Goal: Navigation & Orientation: Find specific page/section

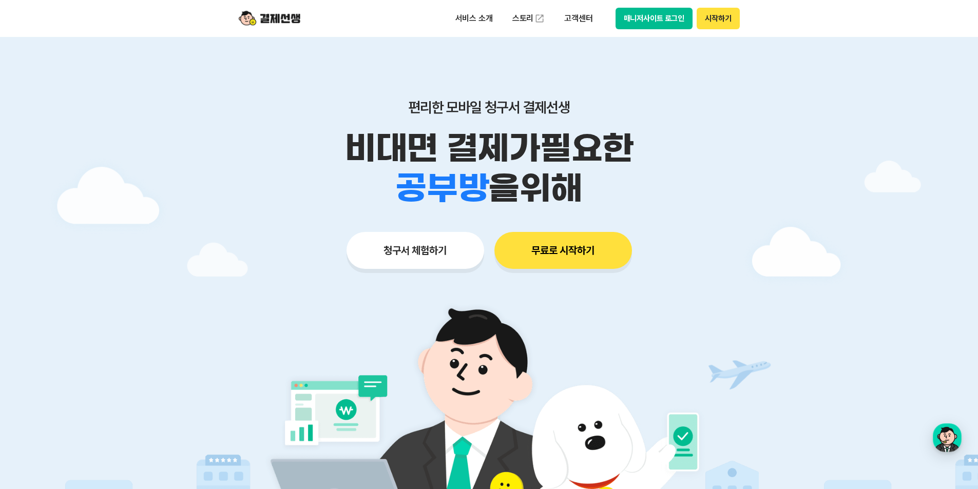
scroll to position [373, 0]
click at [645, 16] on button "매니저사이트 로그인" at bounding box center [653, 19] width 77 height 22
click at [721, 16] on button "시작하기" at bounding box center [717, 19] width 43 height 22
click at [678, 19] on button "매니저사이트 로그인" at bounding box center [653, 19] width 77 height 22
click at [946, 439] on div "button" at bounding box center [947, 437] width 29 height 29
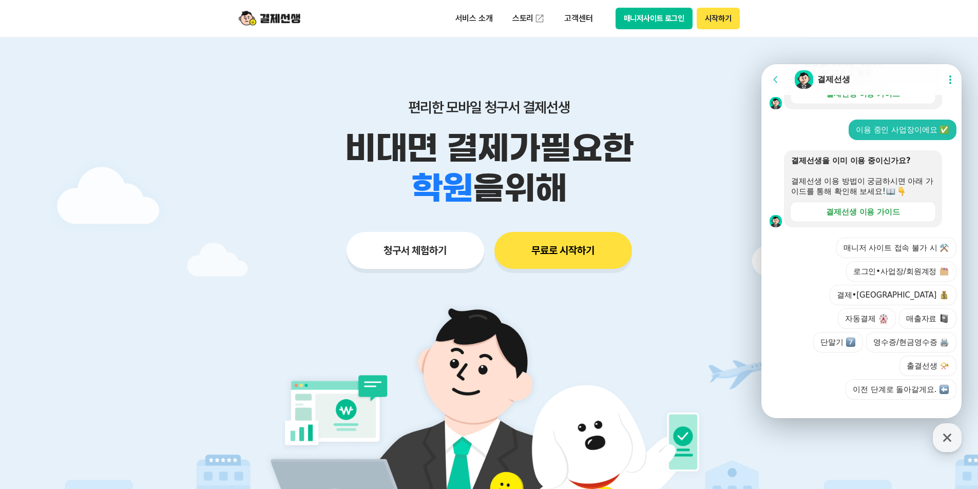
click at [626, 70] on div "편리한 모바일 청구서 결제선생 비대면 결제가 필요한 학원 공부방 호텔 쇼핑몰 병원 배달 보험사 항공사 골프장 을 위해 청구서 체험하기 무료로 …" at bounding box center [489, 164] width 526 height 254
drag, startPoint x: 282, startPoint y: 18, endPoint x: 298, endPoint y: 18, distance: 16.4
click at [283, 18] on img at bounding box center [270, 19] width 62 height 20
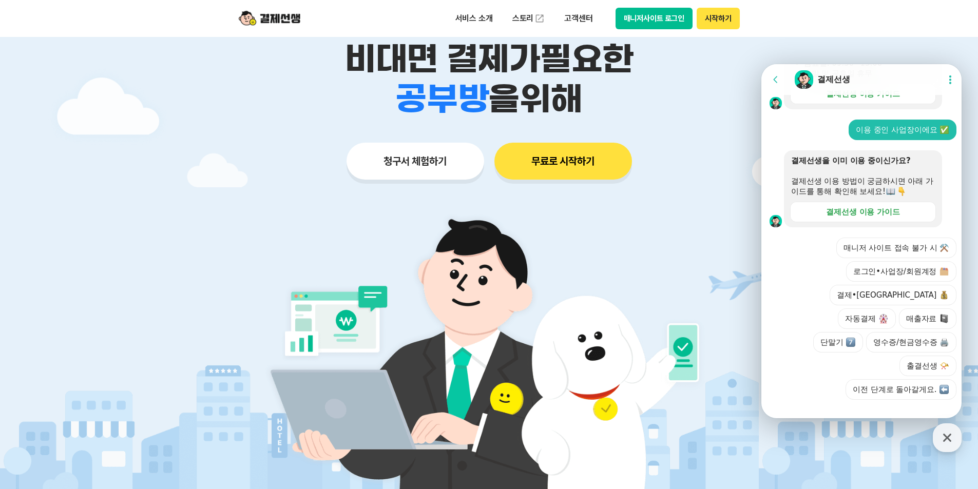
scroll to position [257, 0]
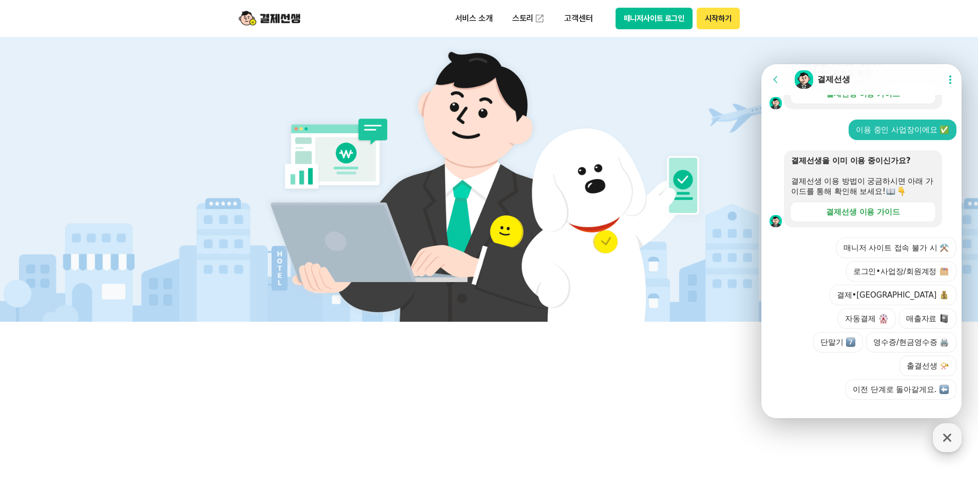
click at [954, 437] on icon "button" at bounding box center [947, 438] width 18 height 18
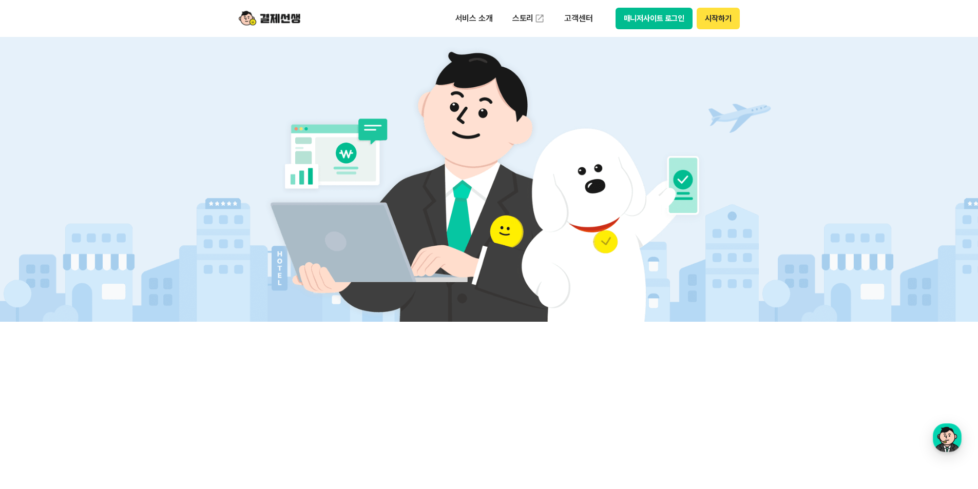
click at [638, 21] on button "매니저사이트 로그인" at bounding box center [653, 19] width 77 height 22
click at [277, 15] on img at bounding box center [270, 19] width 62 height 20
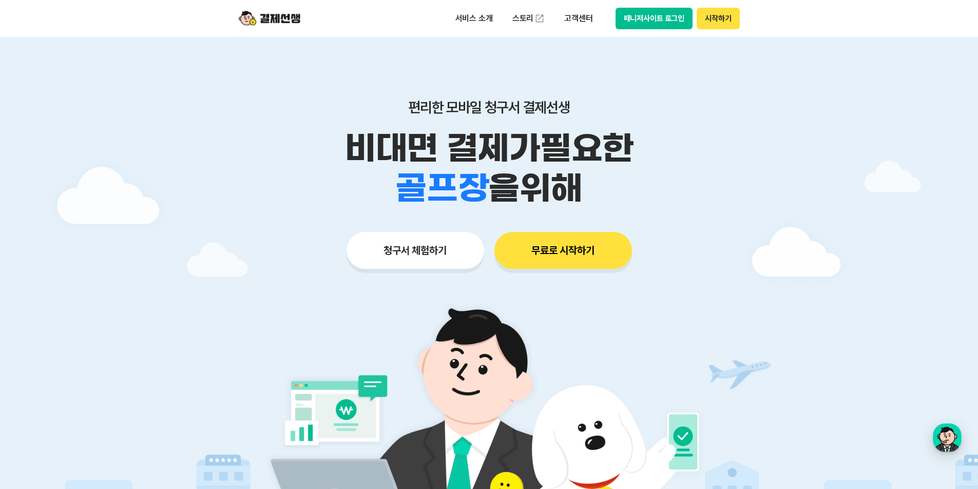
click at [277, 15] on img at bounding box center [270, 19] width 62 height 20
click at [726, 14] on button "시작하기" at bounding box center [717, 19] width 43 height 22
click at [657, 24] on button "매니저사이트 로그인" at bounding box center [653, 19] width 77 height 22
click at [326, 60] on div "편리한 모바일 청구서 결제선생 비대면 결제가 필요한 학원 공부방 호텔 쇼핑몰 병원 배달 보험사 항공사 골프장 을 위해 청구서 체험하기 무료로 …" at bounding box center [489, 164] width 526 height 254
click at [465, 20] on p "서비스 소개" at bounding box center [474, 18] width 52 height 18
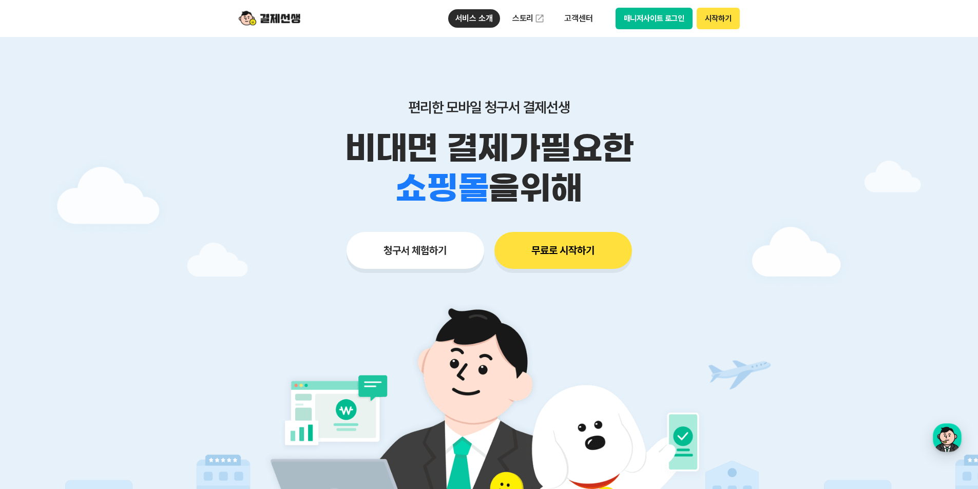
click at [250, 22] on img at bounding box center [270, 19] width 62 height 20
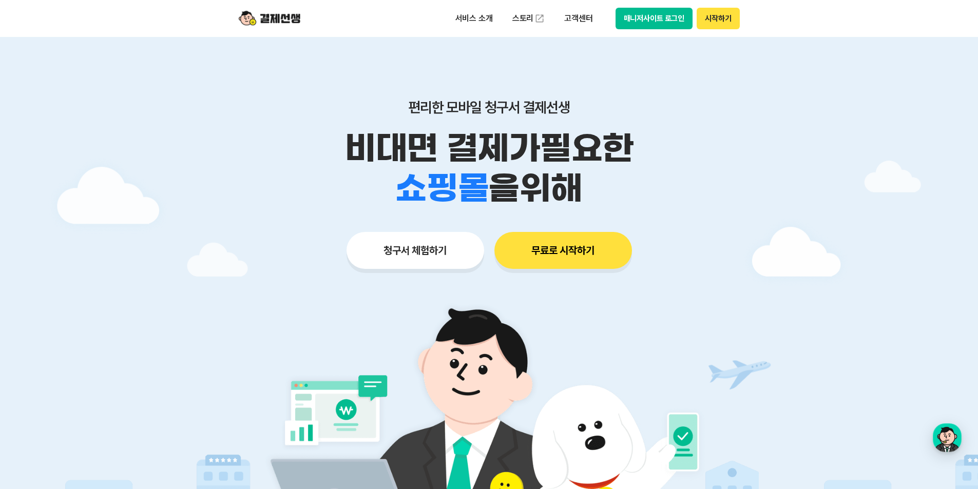
click at [250, 22] on img at bounding box center [270, 19] width 62 height 20
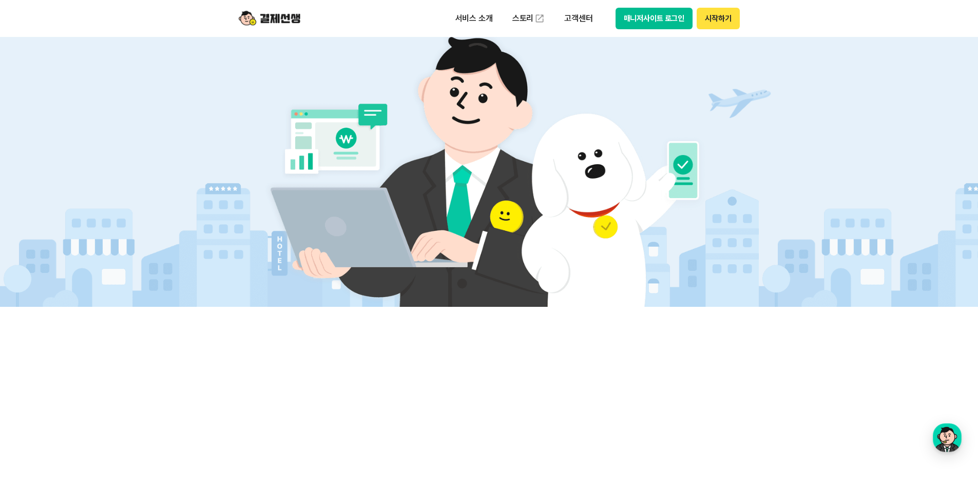
scroll to position [342, 0]
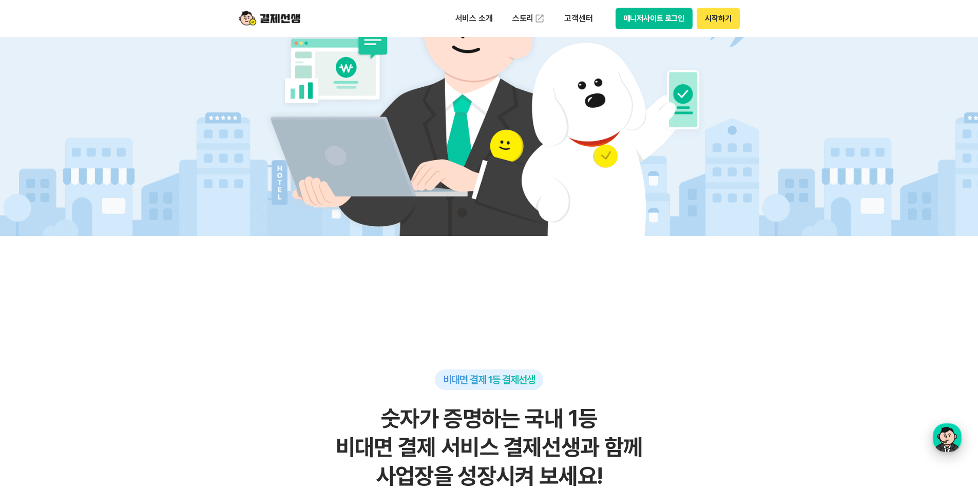
click at [936, 444] on div "button" at bounding box center [947, 437] width 29 height 29
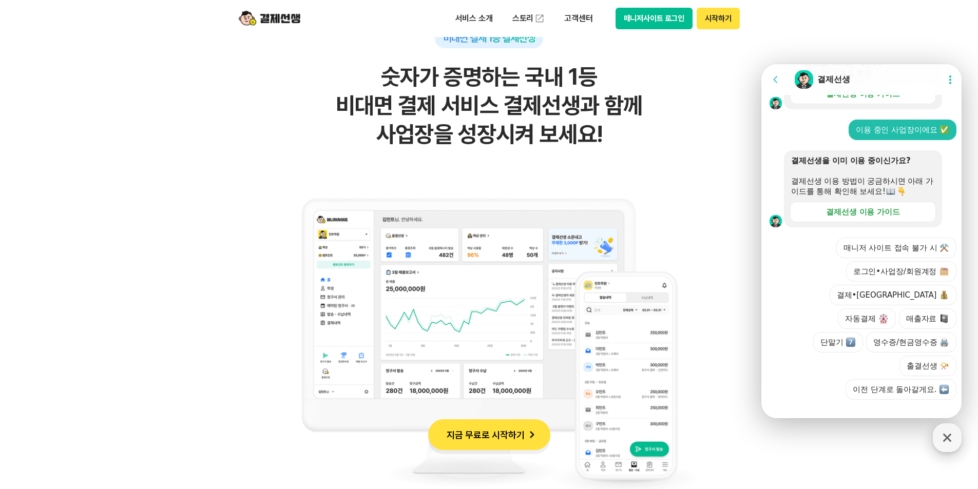
click at [940, 436] on icon "button" at bounding box center [947, 438] width 18 height 18
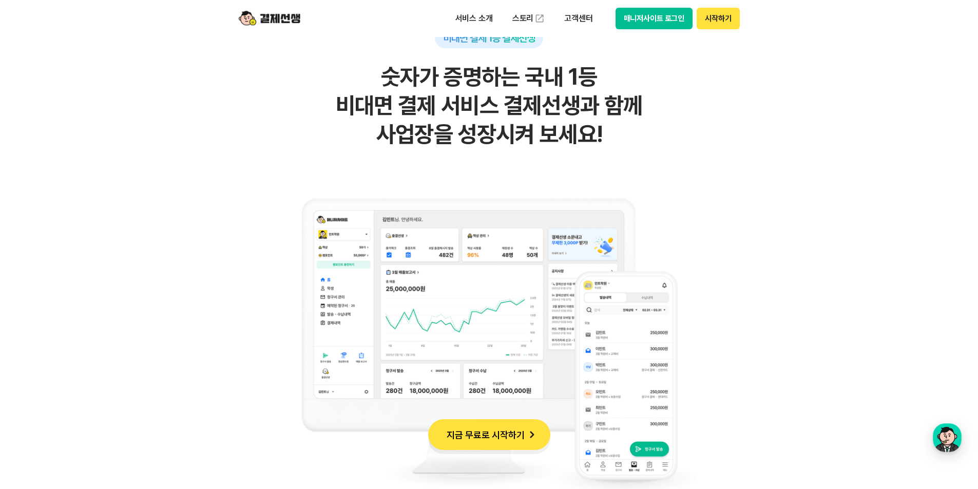
click at [705, 222] on div "비대면 결제 1등 결제선생 숫자가 증명하는 국내 1등 비대면 결제 서비스 결제선생과 함께 사업장을 성장시켜 보세요!" at bounding box center [489, 269] width 503 height 482
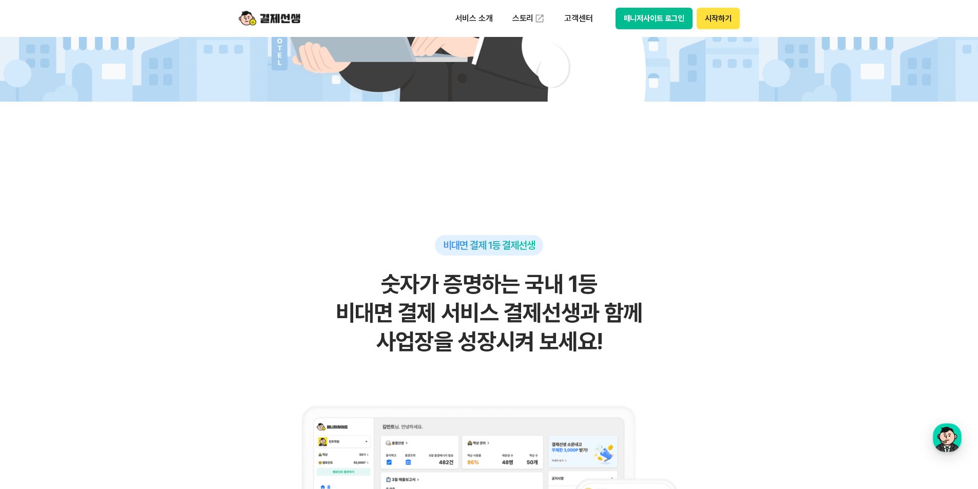
scroll to position [342, 0]
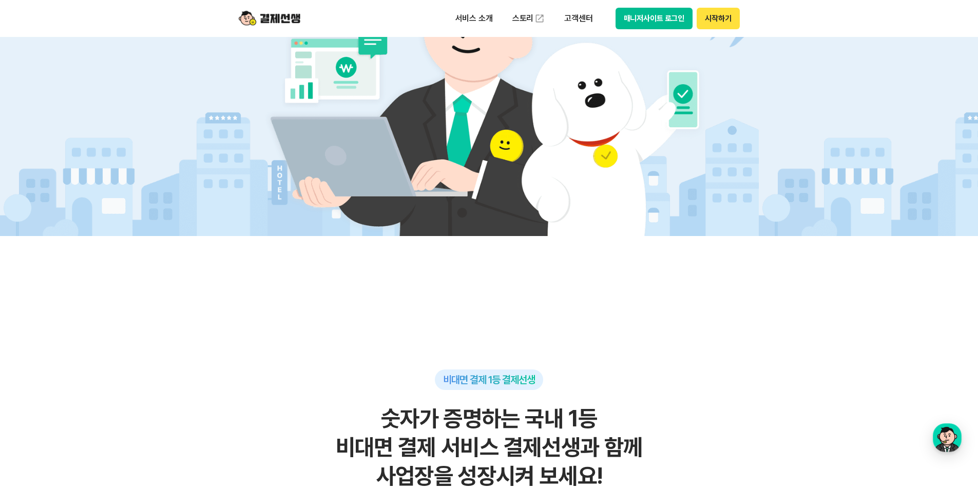
click at [664, 18] on button "매니저사이트 로그인" at bounding box center [653, 19] width 77 height 22
